Goal: Information Seeking & Learning: Learn about a topic

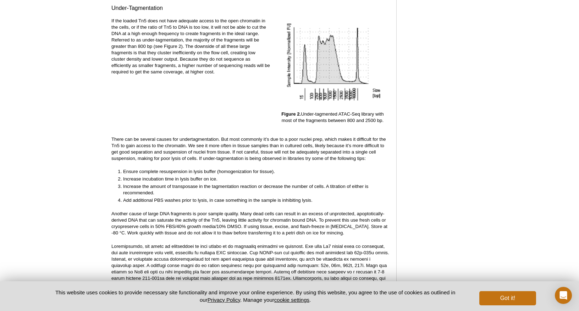
scroll to position [1185, 0]
drag, startPoint x: 134, startPoint y: 38, endPoint x: 162, endPoint y: 41, distance: 27.9
click at [154, 40] on p "If the loaded Tn5 does not have adequate access to the open chromatin in the ce…" at bounding box center [190, 47] width 159 height 58
click at [207, 40] on p "If the loaded Tn5 does not have adequate access to the open chromatin in the ce…" at bounding box center [190, 47] width 159 height 58
click at [198, 48] on p "If the loaded Tn5 does not have adequate access to the open chromatin in the ce…" at bounding box center [190, 47] width 159 height 58
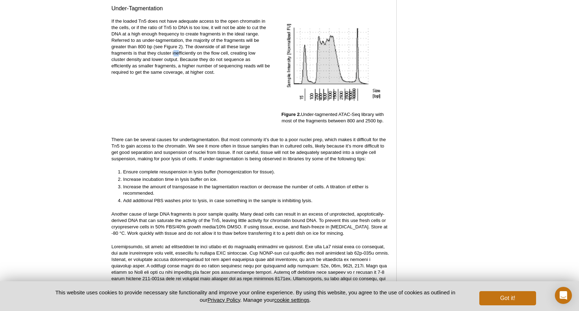
drag, startPoint x: 173, startPoint y: 48, endPoint x: 184, endPoint y: 48, distance: 10.7
click at [180, 48] on p "If the loaded Tn5 does not have adequate access to the open chromatin in the ce…" at bounding box center [190, 47] width 159 height 58
drag, startPoint x: 209, startPoint y: 48, endPoint x: 224, endPoint y: 48, distance: 14.9
click at [222, 48] on p "If the loaded Tn5 does not have adequate access to the open chromatin in the ce…" at bounding box center [190, 47] width 159 height 58
drag, startPoint x: 208, startPoint y: 51, endPoint x: 197, endPoint y: 51, distance: 11.0
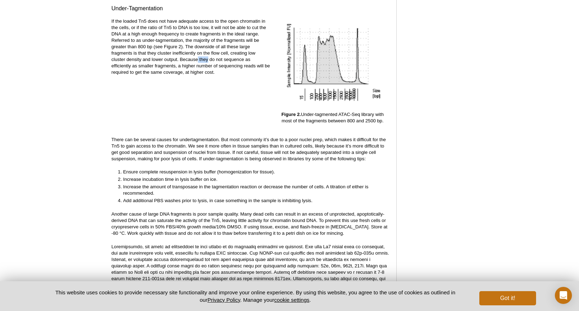
click at [198, 51] on p "If the loaded Tn5 does not have adequate access to the open chromatin in the ce…" at bounding box center [190, 47] width 159 height 58
click at [171, 54] on p "If the loaded Tn5 does not have adequate access to the open chromatin in the ce…" at bounding box center [190, 47] width 159 height 58
drag, startPoint x: 202, startPoint y: 54, endPoint x: 213, endPoint y: 55, distance: 11.0
click at [213, 55] on p "If the loaded Tn5 does not have adequate access to the open chromatin in the ce…" at bounding box center [190, 47] width 159 height 58
drag, startPoint x: 197, startPoint y: 58, endPoint x: 191, endPoint y: 58, distance: 6.0
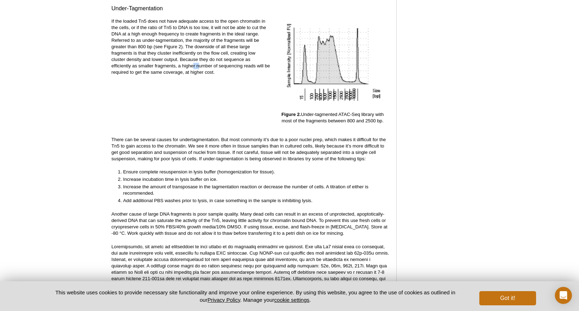
click at [192, 58] on p "If the loaded Tn5 does not have adequate access to the open chromatin in the ce…" at bounding box center [190, 47] width 159 height 58
drag, startPoint x: 136, startPoint y: 56, endPoint x: 147, endPoint y: 55, distance: 10.4
click at [144, 55] on p "If the loaded Tn5 does not have adequate access to the open chromatin in the ce…" at bounding box center [190, 47] width 159 height 58
drag, startPoint x: 195, startPoint y: 57, endPoint x: 218, endPoint y: 58, distance: 23.1
click at [218, 58] on p "If the loaded Tn5 does not have adequate access to the open chromatin in the ce…" at bounding box center [190, 47] width 159 height 58
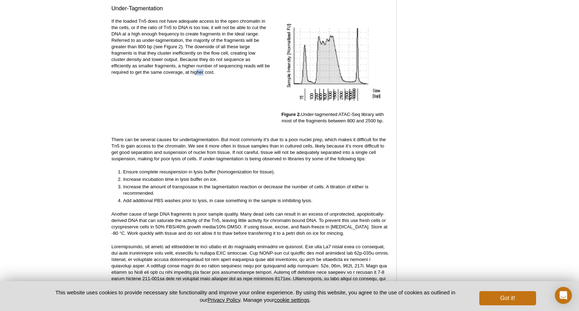
drag, startPoint x: 203, startPoint y: 64, endPoint x: 196, endPoint y: 65, distance: 7.2
click at [196, 65] on p "If the loaded Tn5 does not have adequate access to the open chromatin in the ce…" at bounding box center [190, 47] width 159 height 58
drag, startPoint x: 179, startPoint y: 65, endPoint x: 198, endPoint y: 65, distance: 19.2
click at [198, 65] on p "If the loaded Tn5 does not have adequate access to the open chromatin in the ce…" at bounding box center [190, 47] width 159 height 58
drag, startPoint x: 200, startPoint y: 65, endPoint x: 213, endPoint y: 66, distance: 12.5
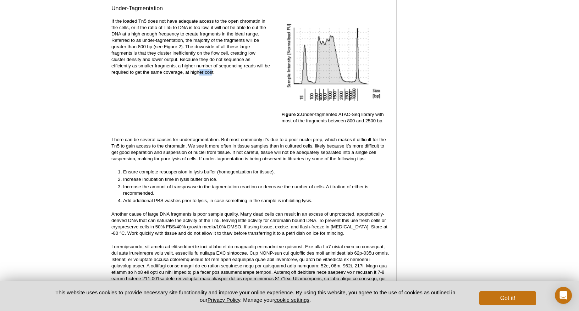
click at [213, 66] on p "If the loaded Tn5 does not have adequate access to the open chromatin in the ce…" at bounding box center [190, 47] width 159 height 58
drag, startPoint x: 219, startPoint y: 66, endPoint x: 179, endPoint y: 65, distance: 39.4
click at [179, 65] on p "If the loaded Tn5 does not have adequate access to the open chromatin in the ce…" at bounding box center [190, 47] width 159 height 58
drag, startPoint x: 158, startPoint y: 136, endPoint x: 204, endPoint y: 136, distance: 46.2
click at [204, 137] on p "There can be several causes for undertagmentation. But most commonly it’s due t…" at bounding box center [250, 150] width 278 height 26
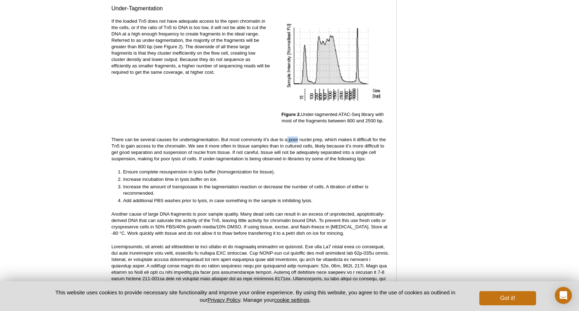
drag, startPoint x: 289, startPoint y: 132, endPoint x: 277, endPoint y: 132, distance: 12.4
click at [286, 137] on p "There can be several causes for undertagmentation. But most commonly it’s due t…" at bounding box center [250, 150] width 278 height 26
drag, startPoint x: 257, startPoint y: 132, endPoint x: 293, endPoint y: 133, distance: 36.3
click at [289, 137] on p "There can be several causes for undertagmentation. But most commonly it’s due t…" at bounding box center [250, 150] width 278 height 26
drag, startPoint x: 331, startPoint y: 135, endPoint x: 342, endPoint y: 135, distance: 10.7
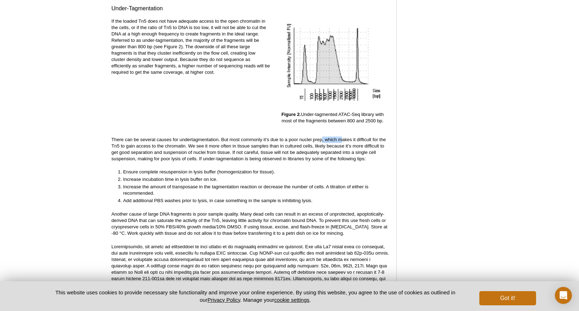
click at [342, 137] on p "There can be several causes for undertagmentation. But most commonly it’s due t…" at bounding box center [250, 150] width 278 height 26
drag, startPoint x: 309, startPoint y: 142, endPoint x: 227, endPoint y: 140, distance: 82.0
click at [230, 140] on p "There can be several causes for undertagmentation. But most commonly it’s due t…" at bounding box center [250, 150] width 278 height 26
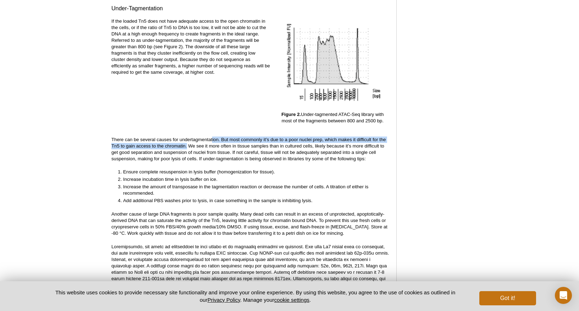
drag, startPoint x: 189, startPoint y: 136, endPoint x: 219, endPoint y: 137, distance: 30.2
click at [214, 137] on p "There can be several causes for undertagmentation. But most commonly it’s due t…" at bounding box center [250, 150] width 278 height 26
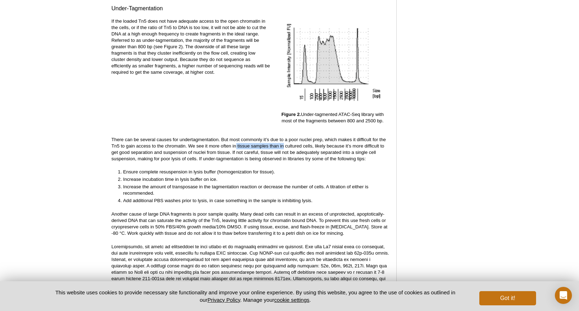
drag, startPoint x: 249, startPoint y: 138, endPoint x: 290, endPoint y: 142, distance: 41.7
click at [289, 142] on p "There can be several causes for undertagmentation. But most commonly it’s due t…" at bounding box center [250, 150] width 278 height 26
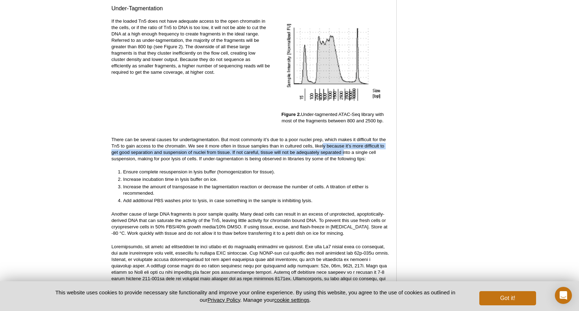
drag, startPoint x: 328, startPoint y: 142, endPoint x: 346, endPoint y: 143, distance: 17.4
click at [346, 143] on p "There can be several causes for undertagmentation. But most commonly it’s due t…" at bounding box center [250, 150] width 278 height 26
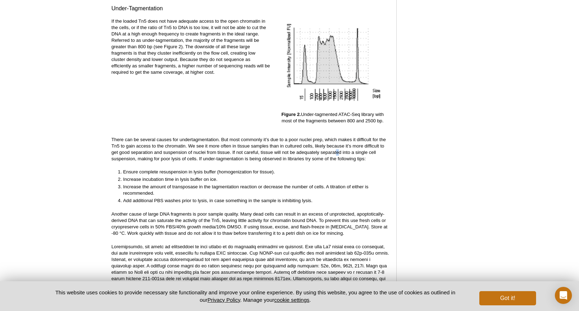
click at [336, 147] on p "There can be several causes for undertagmentation. But most commonly it’s due t…" at bounding box center [250, 150] width 278 height 26
drag, startPoint x: 164, startPoint y: 146, endPoint x: 171, endPoint y: 146, distance: 7.1
click at [171, 146] on p "There can be several causes for undertagmentation. But most commonly it’s due t…" at bounding box center [250, 150] width 278 height 26
drag, startPoint x: 233, startPoint y: 147, endPoint x: 242, endPoint y: 147, distance: 8.9
click at [242, 147] on p "There can be several causes for undertagmentation. But most commonly it’s due t…" at bounding box center [250, 150] width 278 height 26
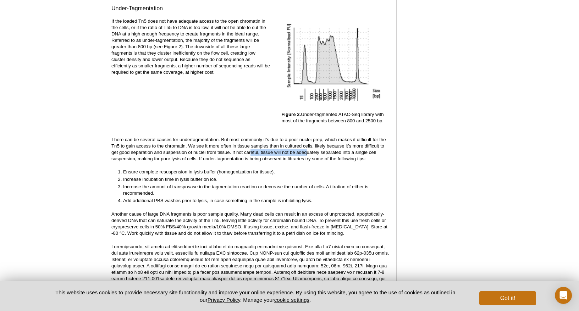
drag, startPoint x: 253, startPoint y: 147, endPoint x: 308, endPoint y: 146, distance: 55.0
click at [308, 146] on p "There can be several causes for undertagmentation. But most commonly it’s due t…" at bounding box center [250, 150] width 278 height 26
drag, startPoint x: 317, startPoint y: 146, endPoint x: 326, endPoint y: 146, distance: 8.9
click at [326, 146] on p "There can be several causes for undertagmentation. But most commonly it’s due t…" at bounding box center [250, 150] width 278 height 26
drag, startPoint x: 147, startPoint y: 153, endPoint x: 168, endPoint y: 154, distance: 21.3
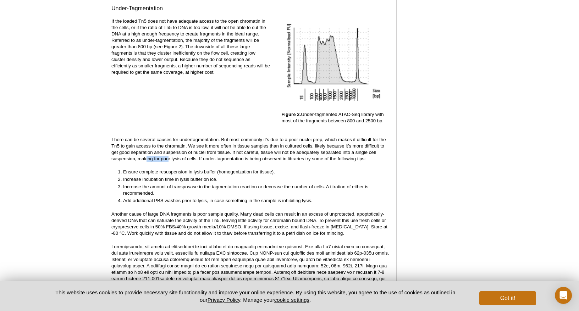
click at [168, 154] on p "There can be several causes for undertagmentation. But most commonly it’s due t…" at bounding box center [250, 150] width 278 height 26
drag, startPoint x: 209, startPoint y: 154, endPoint x: 215, endPoint y: 154, distance: 6.0
click at [211, 154] on p "There can be several causes for undertagmentation. But most commonly it’s due t…" at bounding box center [250, 150] width 278 height 26
drag, startPoint x: 215, startPoint y: 154, endPoint x: 334, endPoint y: 151, distance: 119.3
click at [334, 151] on p "There can be several causes for undertagmentation. But most commonly it’s due t…" at bounding box center [250, 150] width 278 height 26
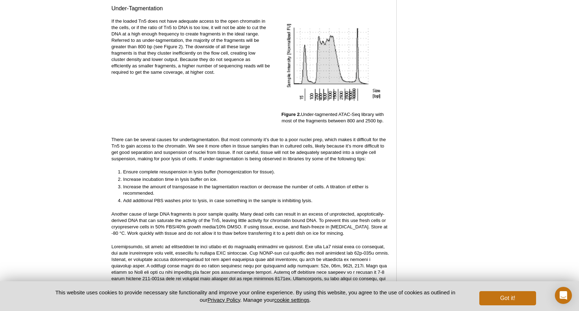
drag, startPoint x: 154, startPoint y: 165, endPoint x: 162, endPoint y: 166, distance: 8.2
click at [156, 169] on li "Ensure complete resuspension in lysis buffer (homogenization for tissue)." at bounding box center [253, 172] width 260 height 6
drag, startPoint x: 123, startPoint y: 174, endPoint x: 198, endPoint y: 177, distance: 75.3
click at [198, 177] on ol "Ensure complete resuspension in lysis buffer (homogenization for tissue). Incre…" at bounding box center [246, 186] width 271 height 35
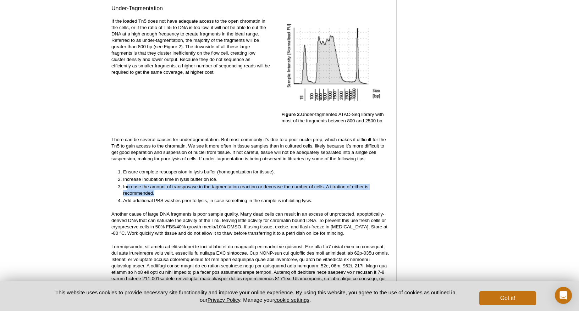
drag, startPoint x: 132, startPoint y: 179, endPoint x: 216, endPoint y: 184, distance: 83.6
click at [216, 184] on li "Increase the amount of transposase in the tagmentation reaction or decrease the…" at bounding box center [253, 190] width 260 height 13
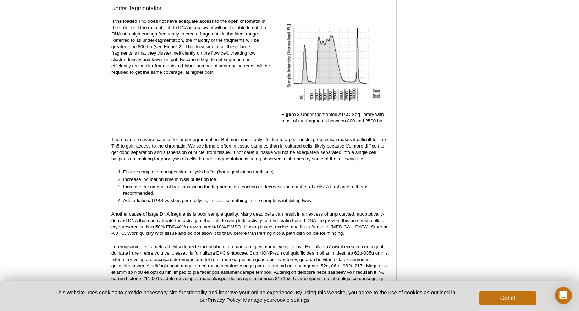
click at [220, 198] on li "Add additional PBS washes prior to lysis, in case something in the sample is in…" at bounding box center [253, 201] width 260 height 6
drag
click at [192, 189] on ol "Ensure complete resuspension in lysis buffer (homogenization for tissue). Incre…" at bounding box center [246, 186] width 271 height 35
click at [170, 198] on li "Add additional PBS washes prior to lysis, in case something in the sample is in…" at bounding box center [253, 201] width 260 height 6
click at [125, 198] on li "Add additional PBS washes prior to lysis, in case something in the sample is in…" at bounding box center [253, 201] width 260 height 6
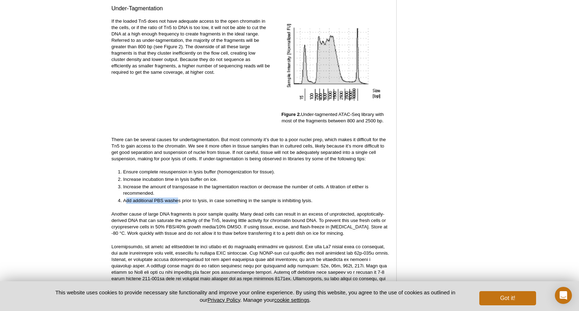
click at [179, 198] on li "Add additional PBS washes prior to lysis, in case something in the sample is in…" at bounding box center [253, 201] width 260 height 6
click at [256, 198] on li "Add additional PBS washes prior to lysis, in case something in the sample is in…" at bounding box center [253, 201] width 260 height 6
click at [203, 176] on li "Increase incubation time in lysis buffer on ice." at bounding box center [253, 179] width 260 height 6
click at [134, 176] on li "Increase incubation time in lysis buffer on ice." at bounding box center [253, 179] width 260 height 6
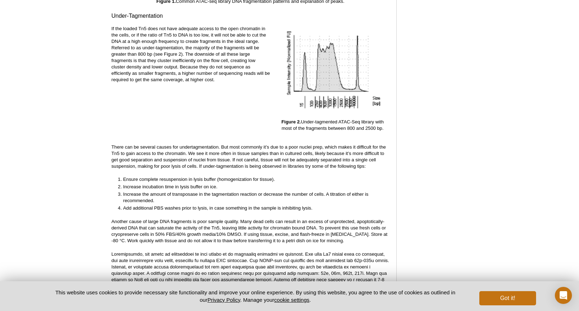
click at [274, 154] on p "There can be several causes for undertagmentation. But most commonly it’s due t…" at bounding box center [250, 157] width 278 height 26
copy p "adequately"
click at [282, 184] on li "Increase incubation time in lysis buffer on ice." at bounding box center [253, 187] width 260 height 6
click at [287, 184] on li "Increase incubation time in lysis buffer on ice." at bounding box center [253, 187] width 260 height 6
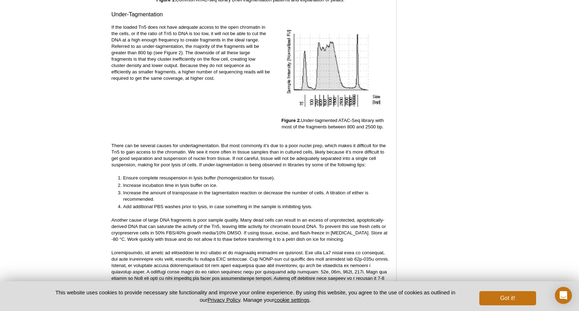
click at [232, 221] on p "Another cause of large DNA fragments is poor sample quality. Many dead cells ca…" at bounding box center [250, 230] width 278 height 26
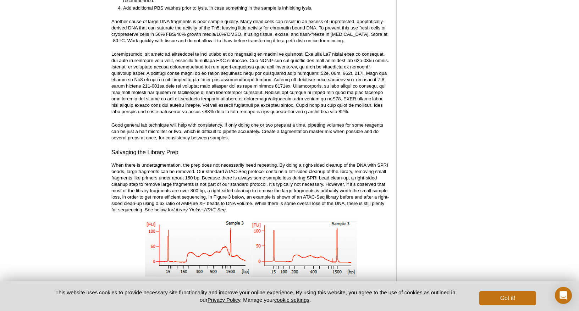
scroll to position [1374, 0]
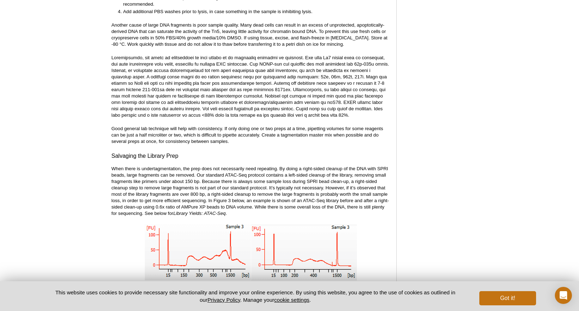
click at [239, 206] on p "When there is undertagmentation, the prep does not necessarily need repeating. …" at bounding box center [250, 191] width 278 height 51
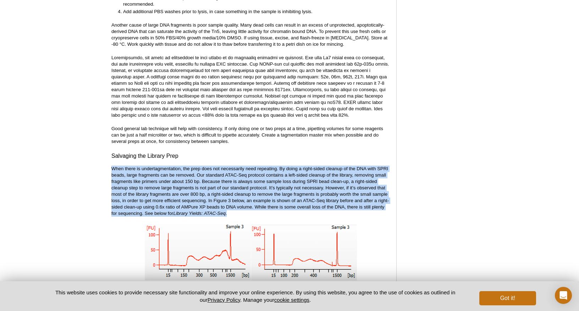
drag, startPoint x: 236, startPoint y: 206, endPoint x: 111, endPoint y: 165, distance: 131.1
click at [111, 166] on p "When there is undertagmentation, the prep does not necessarily need repeating. …" at bounding box center [250, 191] width 278 height 51
click at [241, 189] on p "When there is undertagmentation, the prep does not necessarily need repeating. …" at bounding box center [250, 191] width 278 height 51
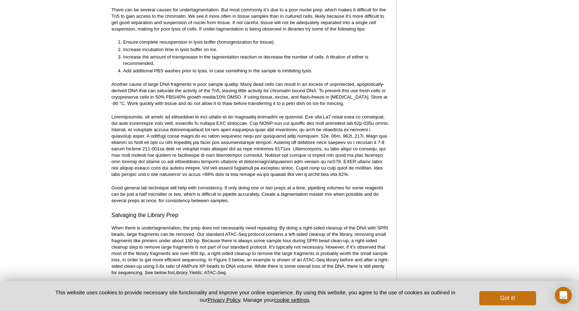
scroll to position [1314, 0]
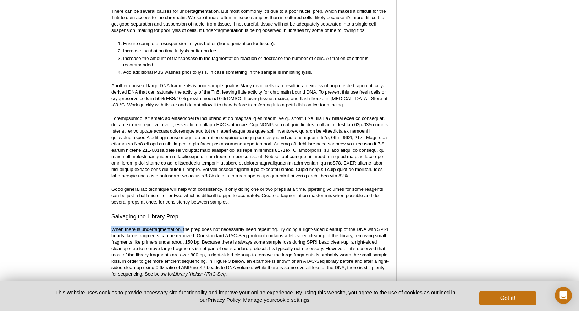
drag, startPoint x: 204, startPoint y: 225, endPoint x: 247, endPoint y: 225, distance: 42.6
click at [247, 227] on p "When there is undertagmentation, the prep does not necessarily need repeating. …" at bounding box center [250, 252] width 278 height 51
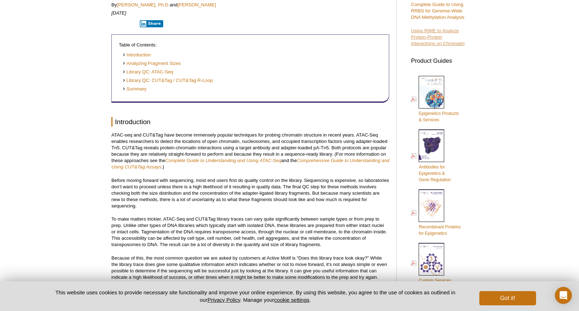
scroll to position [144, 0]
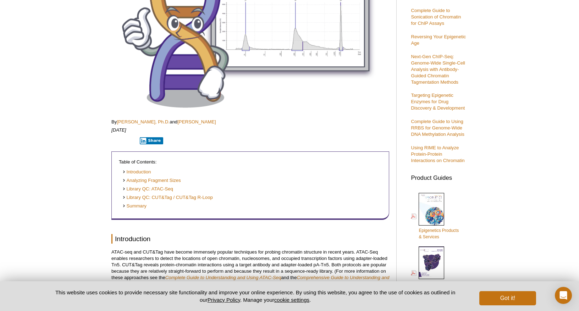
drag, startPoint x: 479, startPoint y: 155, endPoint x: 498, endPoint y: 155, distance: 18.8
